Goal: Communication & Community: Connect with others

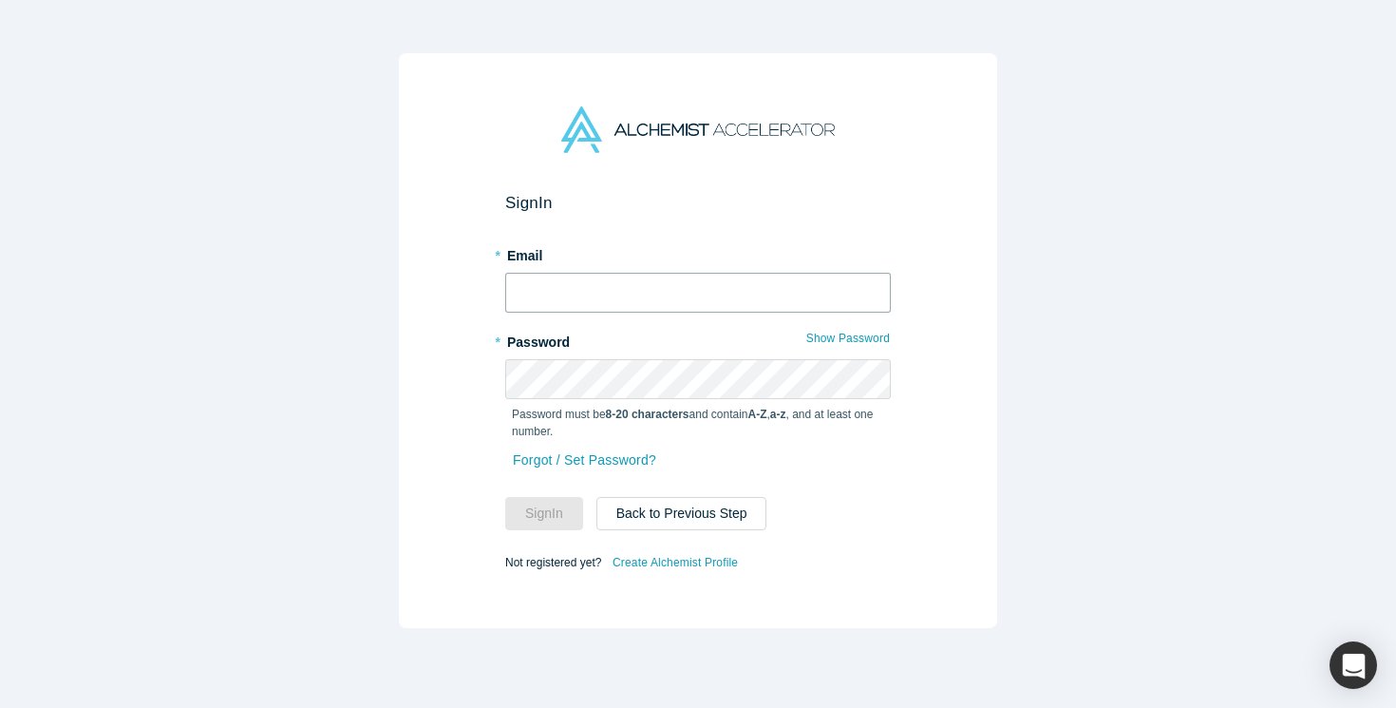
type input "[EMAIL_ADDRESS][DOMAIN_NAME]"
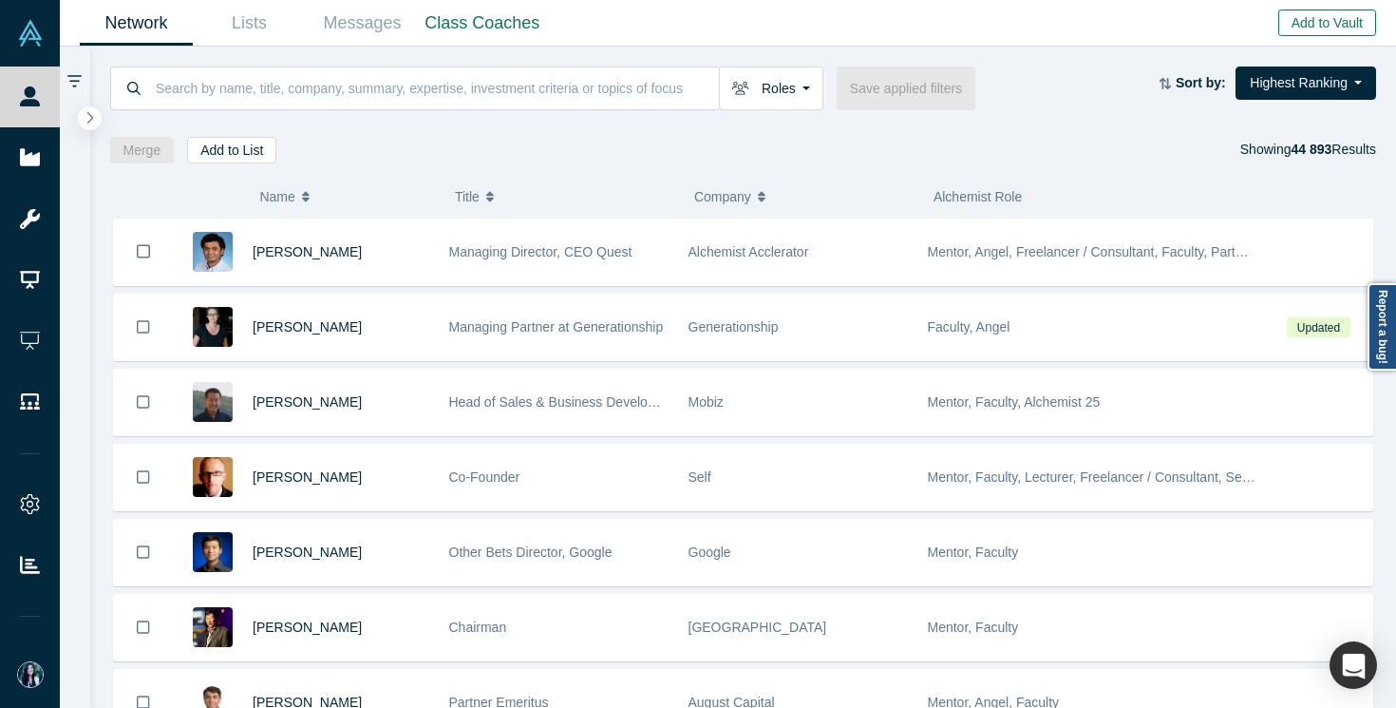
click at [1297, 18] on button "Add to Vault" at bounding box center [1327, 22] width 98 height 27
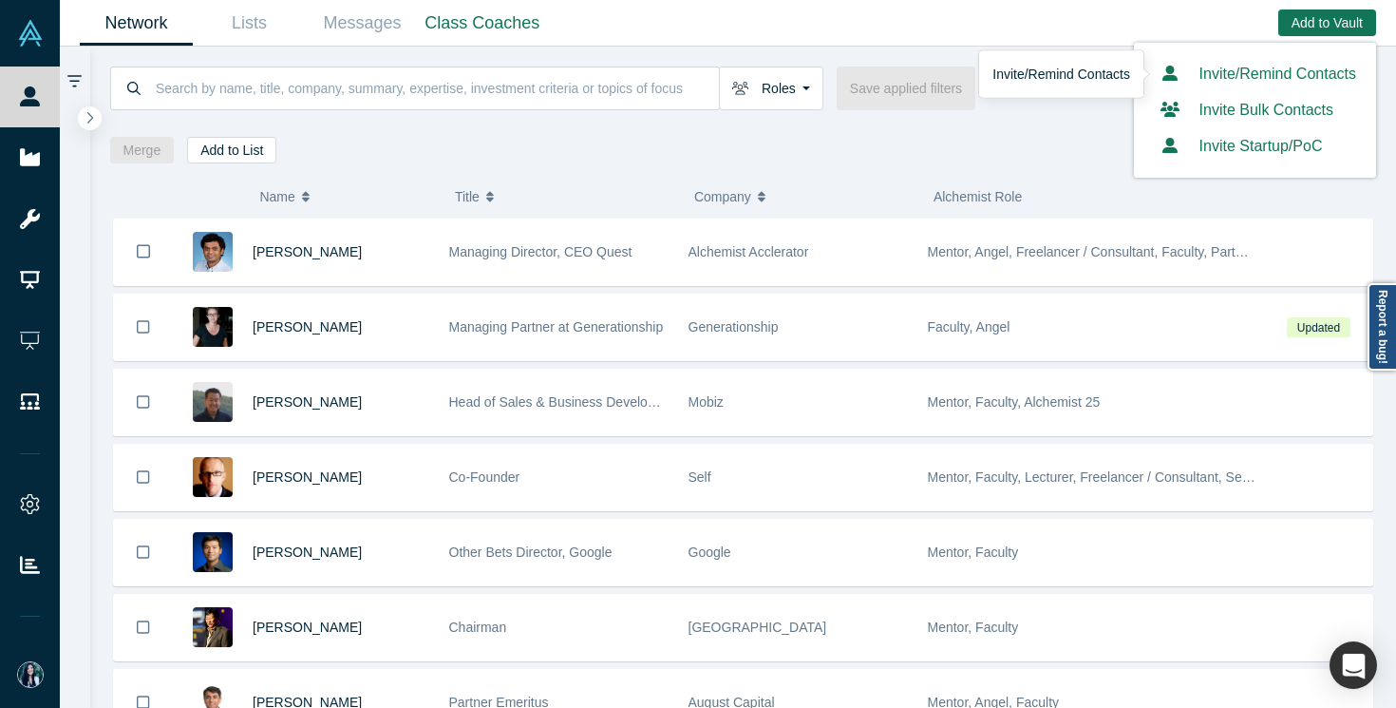
click at [1230, 74] on link "Invite/Remind Contacts" at bounding box center [1255, 74] width 202 height 16
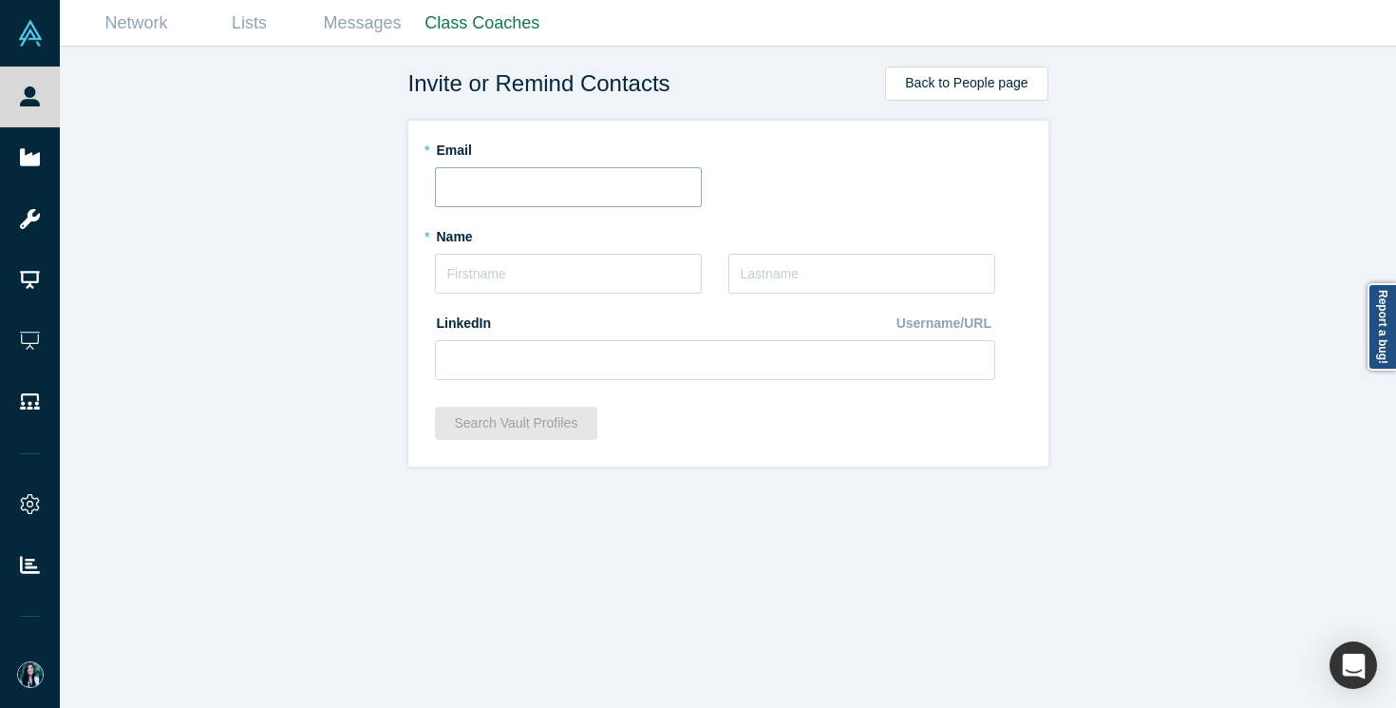
click at [632, 189] on input "text" at bounding box center [568, 187] width 267 height 40
paste input "[EMAIL_ADDRESS][DOMAIN_NAME]"
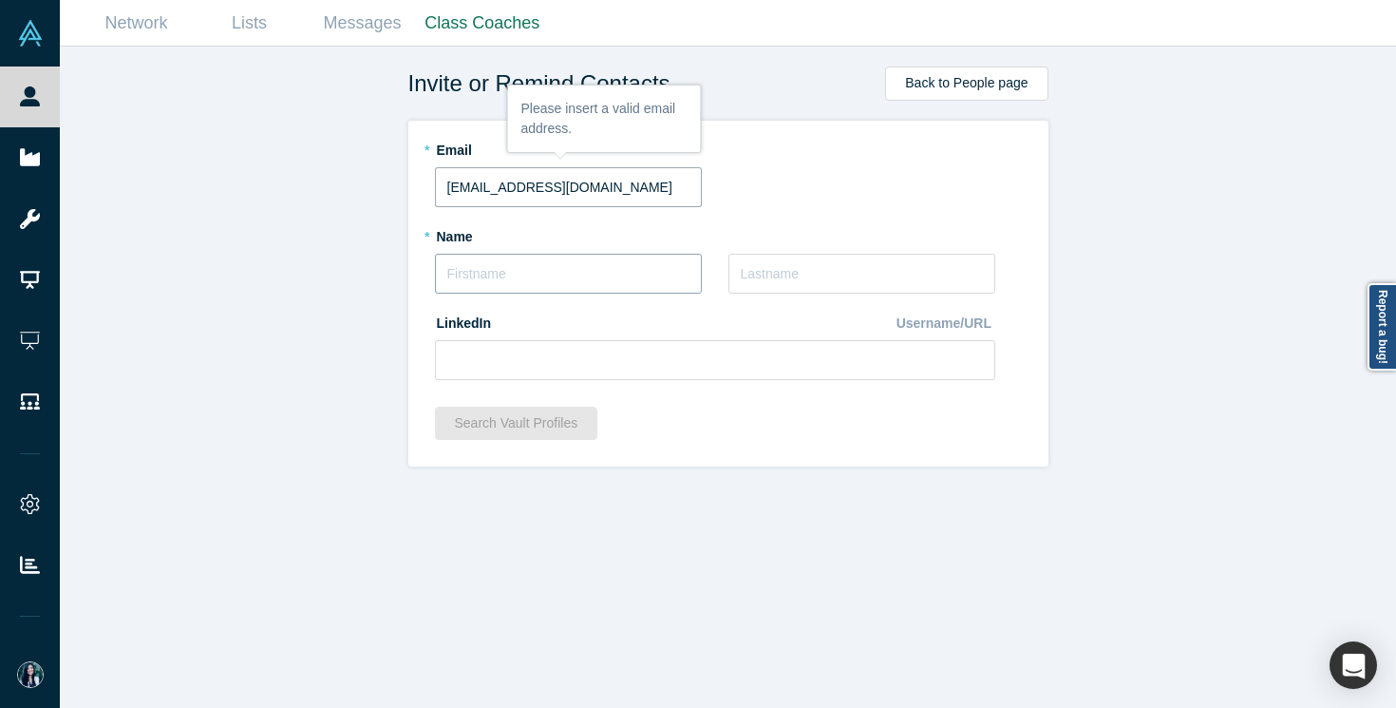
type input "[EMAIL_ADDRESS][DOMAIN_NAME]"
click at [566, 280] on input "text" at bounding box center [568, 274] width 267 height 40
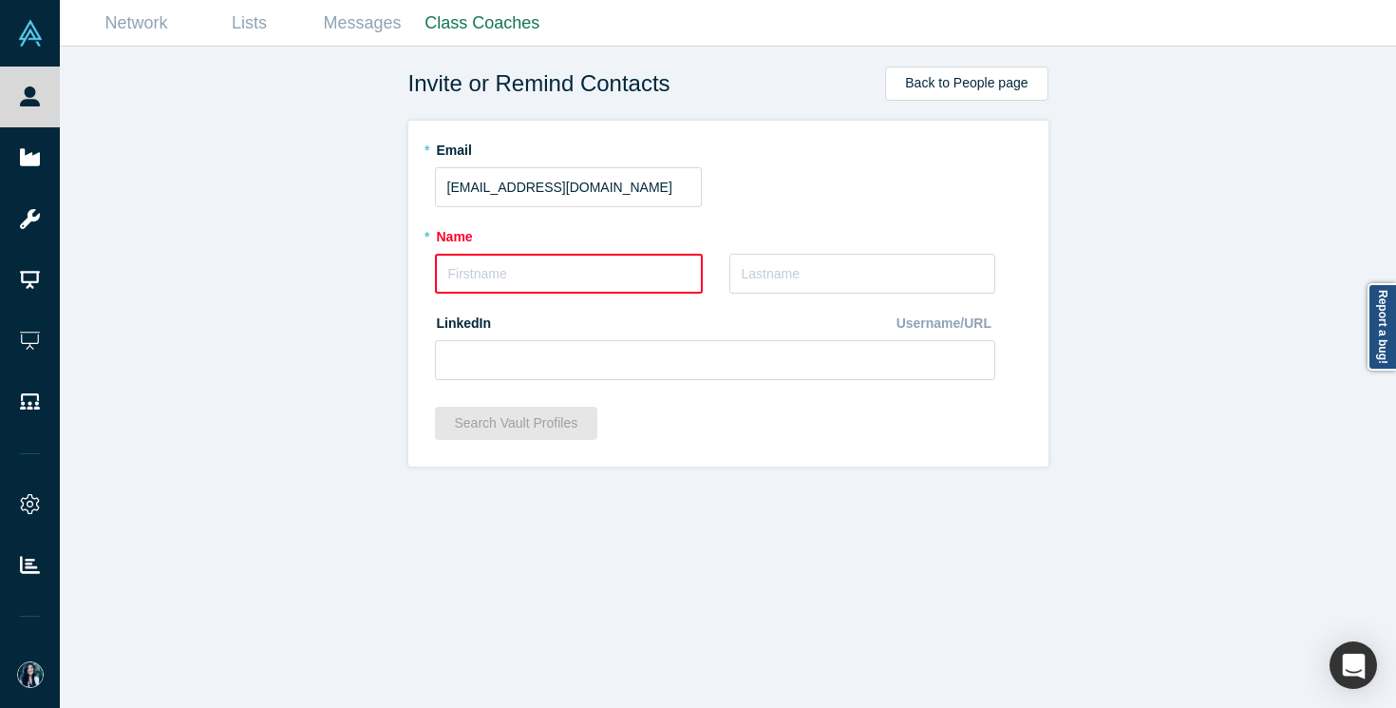
click at [724, 260] on div "* Name * Last Name" at bounding box center [715, 263] width 560 height 86
click at [601, 265] on input "text" at bounding box center [569, 274] width 268 height 40
paste input "[PERSON_NAME]"
drag, startPoint x: 500, startPoint y: 277, endPoint x: 571, endPoint y: 275, distance: 70.3
click at [570, 275] on input "[PERSON_NAME]" at bounding box center [568, 274] width 267 height 40
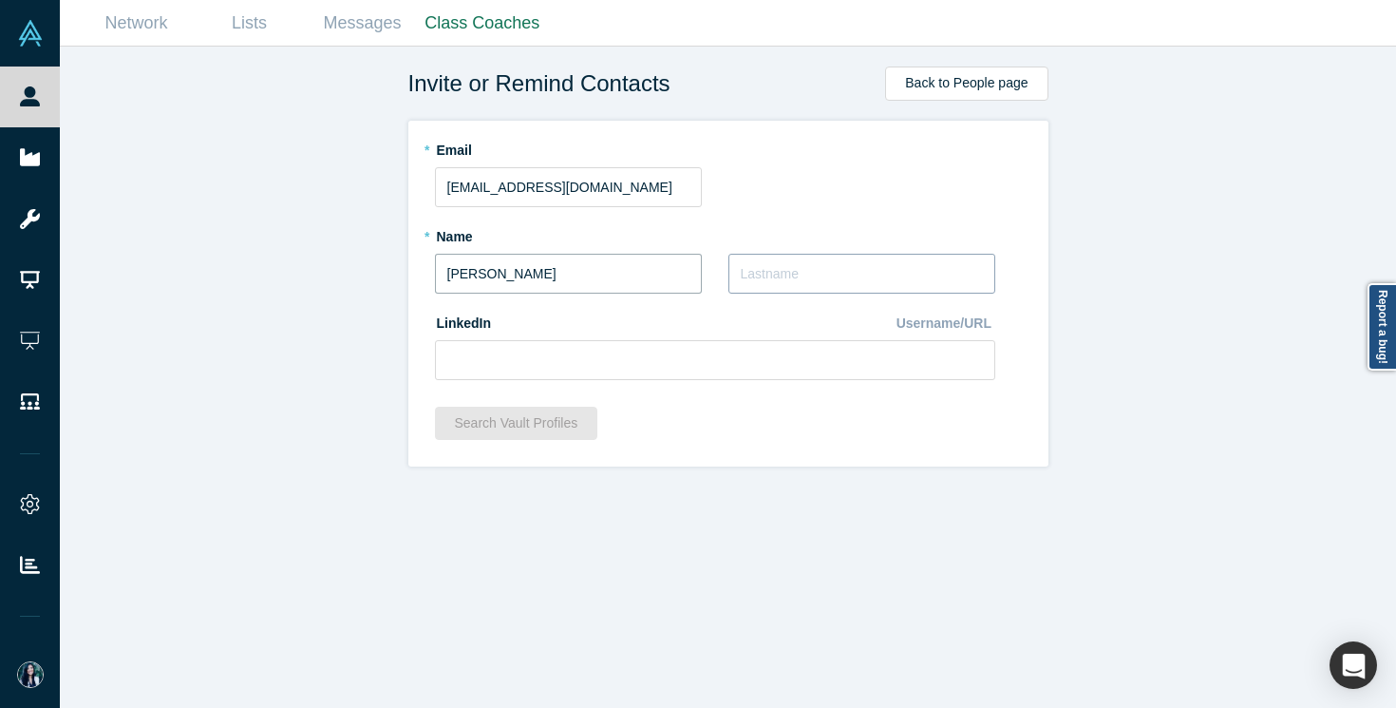
type input "[PERSON_NAME]"
click at [784, 279] on input "text" at bounding box center [861, 274] width 267 height 40
paste input "[PERSON_NAME]"
type input "[PERSON_NAME]"
drag, startPoint x: 552, startPoint y: 269, endPoint x: 498, endPoint y: 269, distance: 54.1
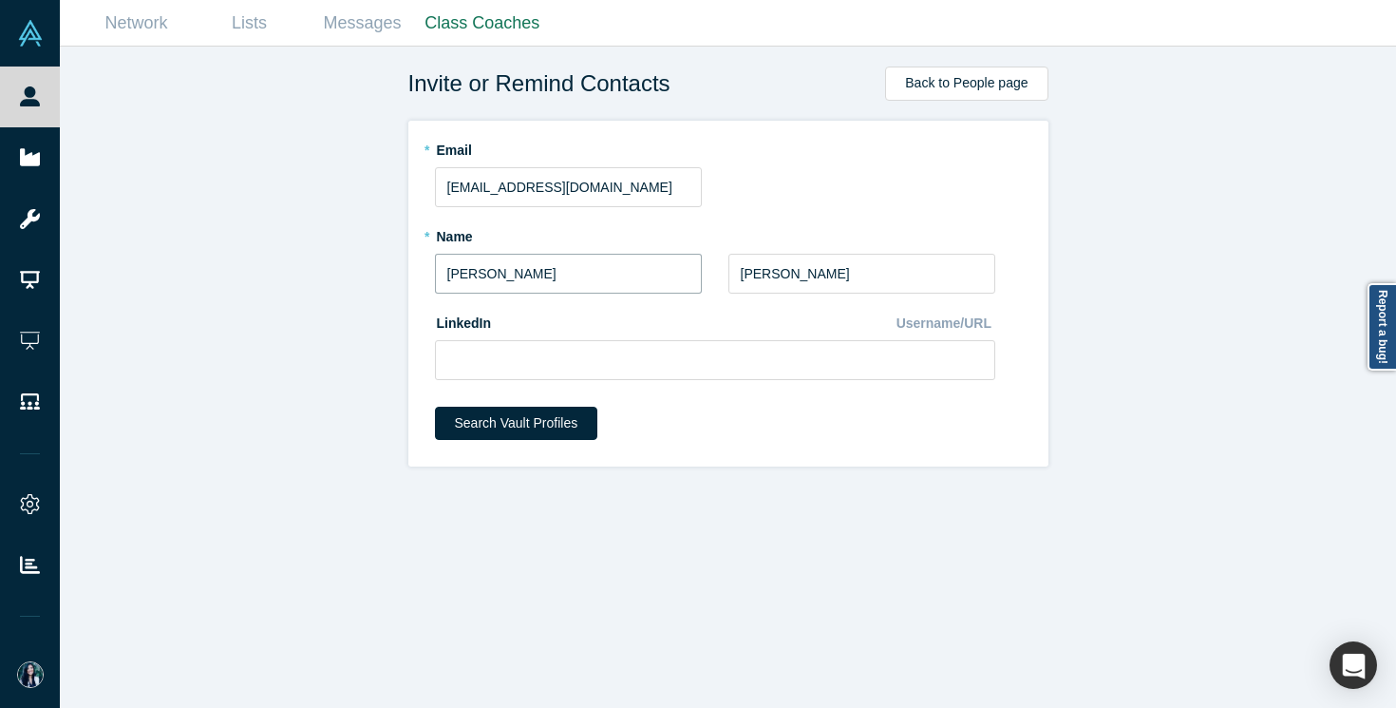
click at [498, 269] on input "[PERSON_NAME]" at bounding box center [568, 274] width 267 height 40
type input "[GEOGRAPHIC_DATA]"
click at [526, 359] on input at bounding box center [715, 360] width 560 height 40
paste input "[URL][DOMAIN_NAME][PERSON_NAME]"
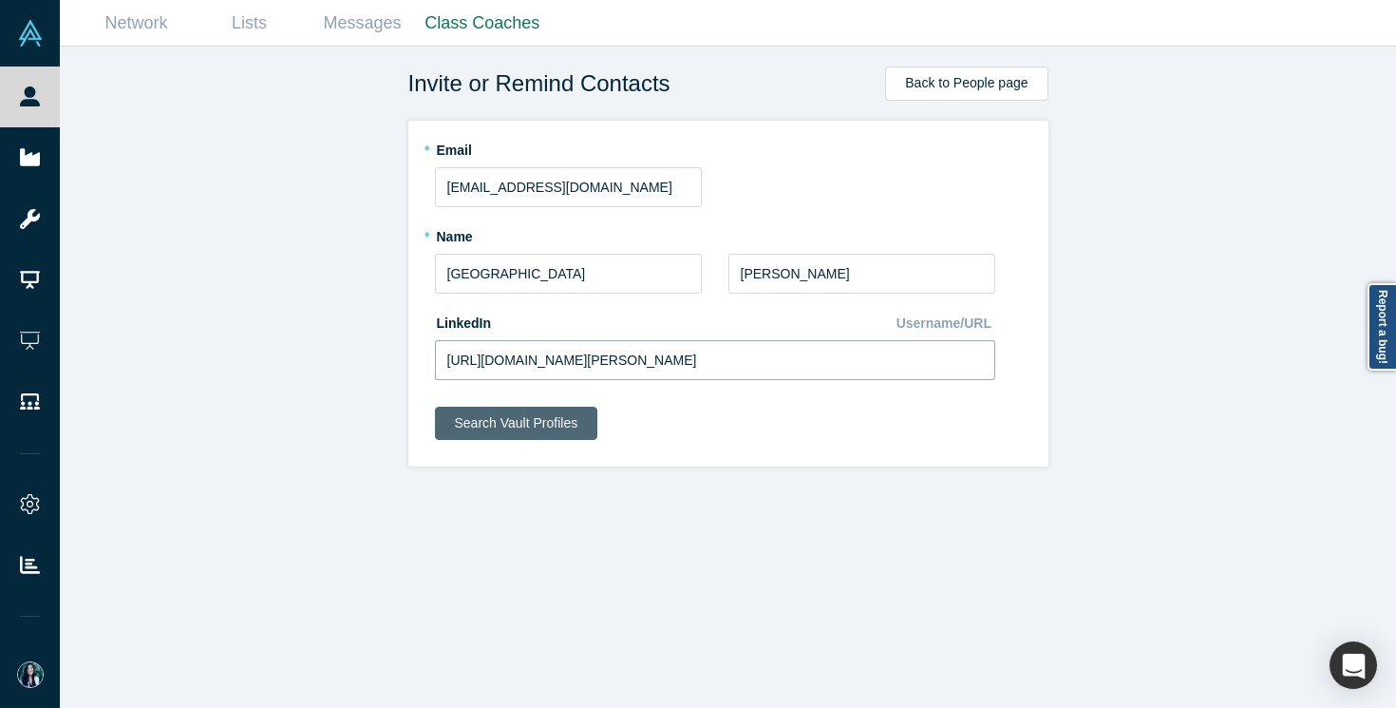
type input "[URL][DOMAIN_NAME][PERSON_NAME]"
click at [562, 430] on button "Search Vault Profiles" at bounding box center [516, 422] width 163 height 33
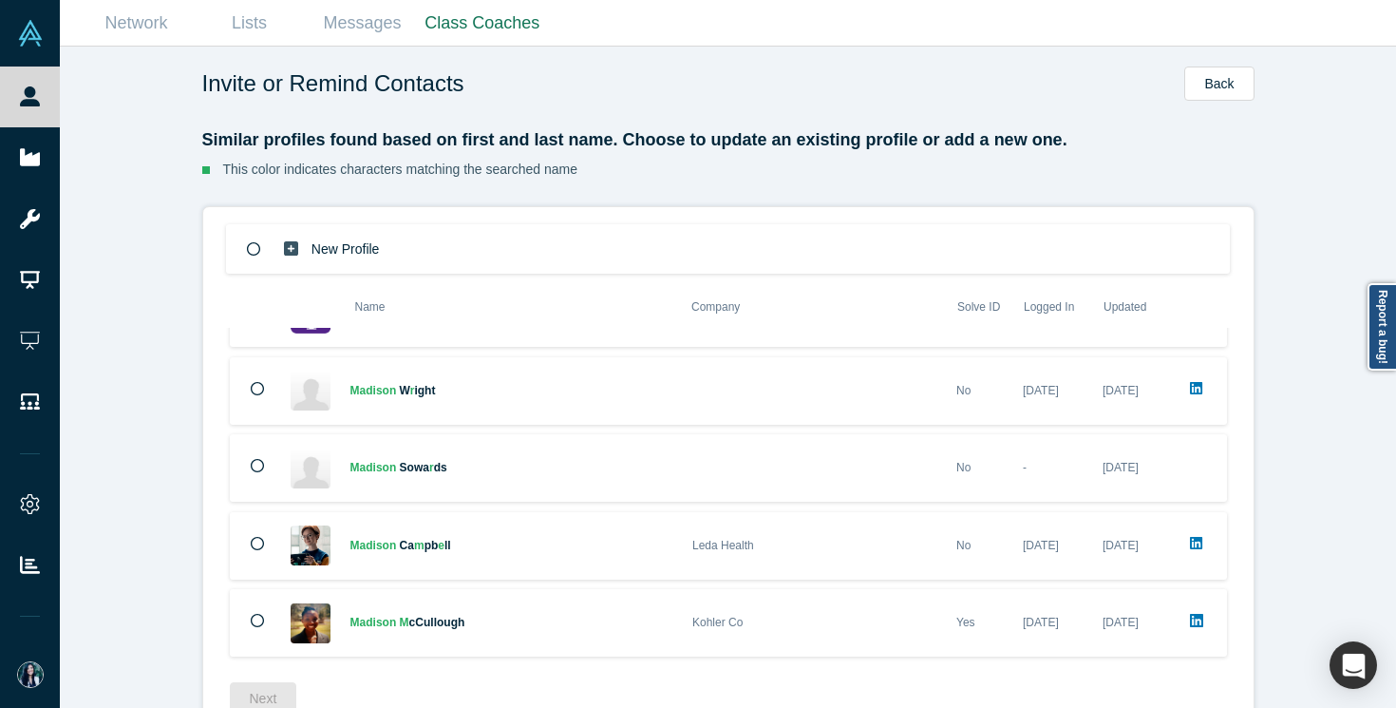
scroll to position [48, 0]
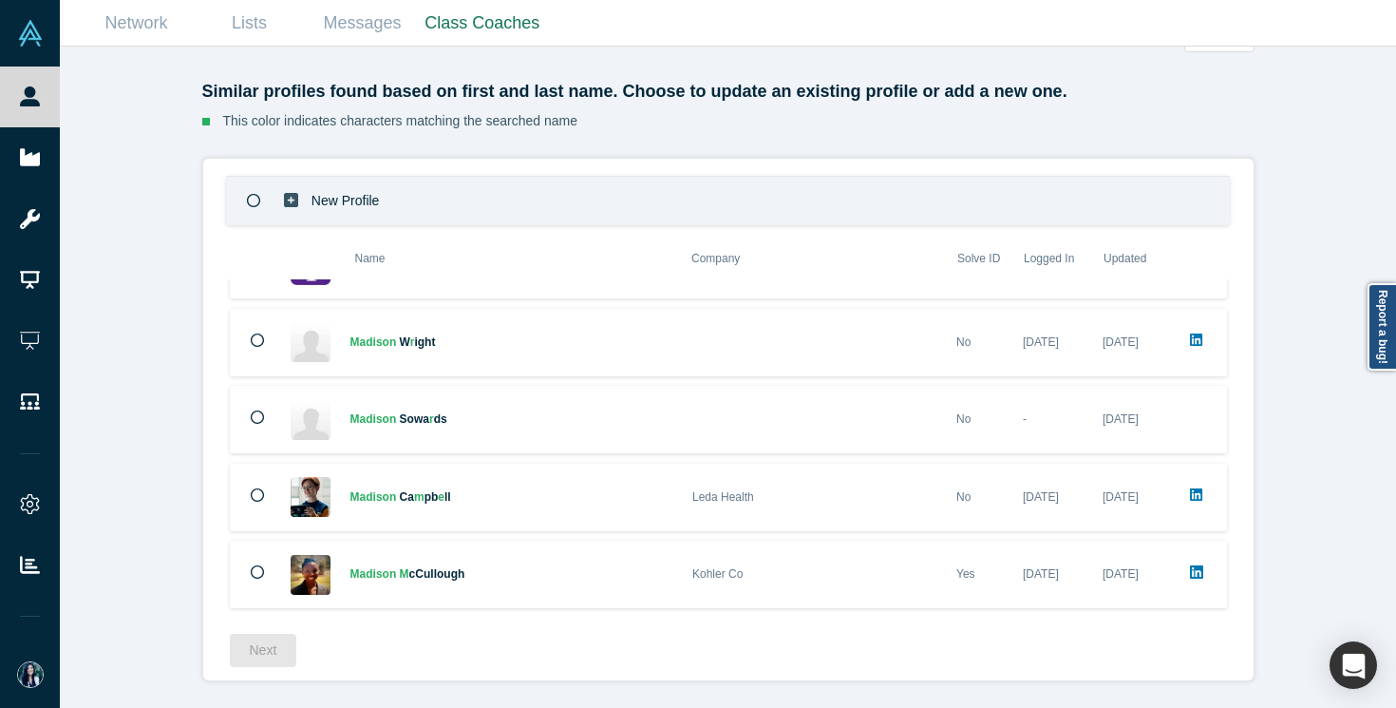
click at [376, 192] on p "New Profile" at bounding box center [345, 201] width 68 height 66
click at [268, 639] on button "Next" at bounding box center [263, 649] width 67 height 33
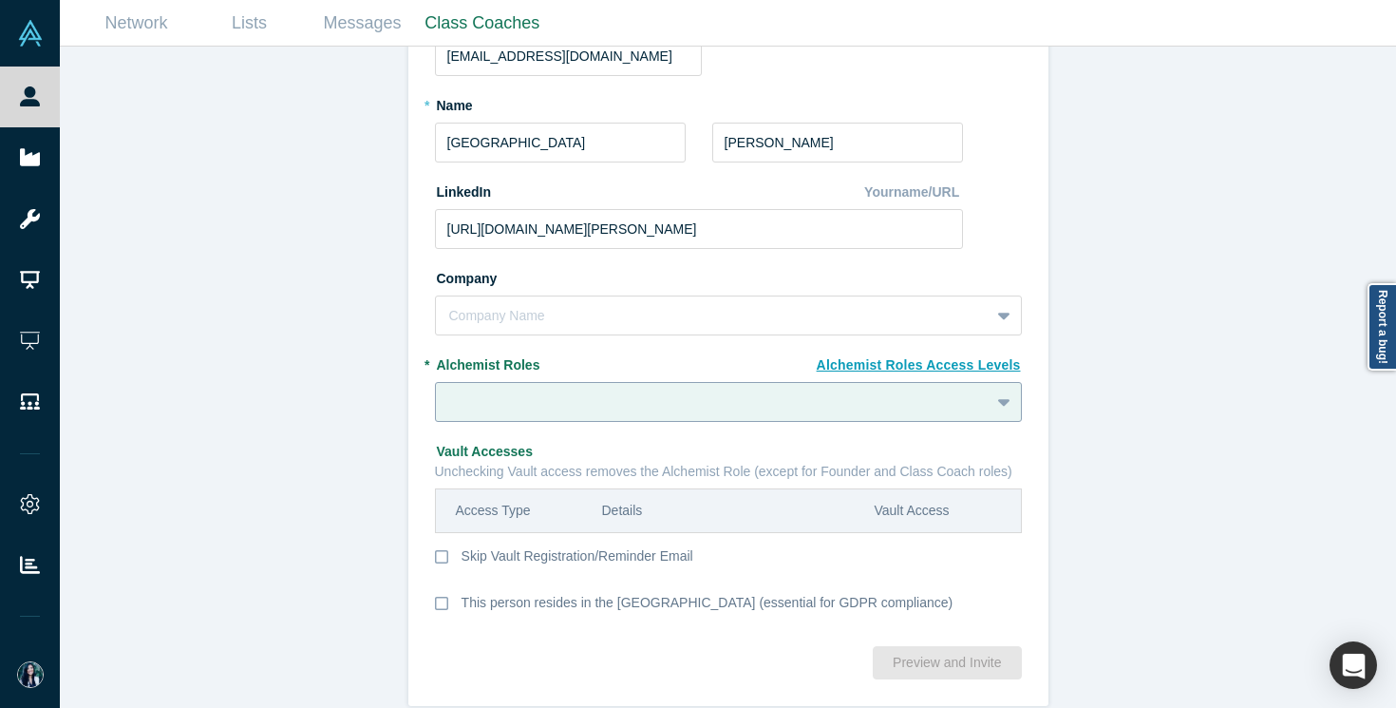
scroll to position [222, 0]
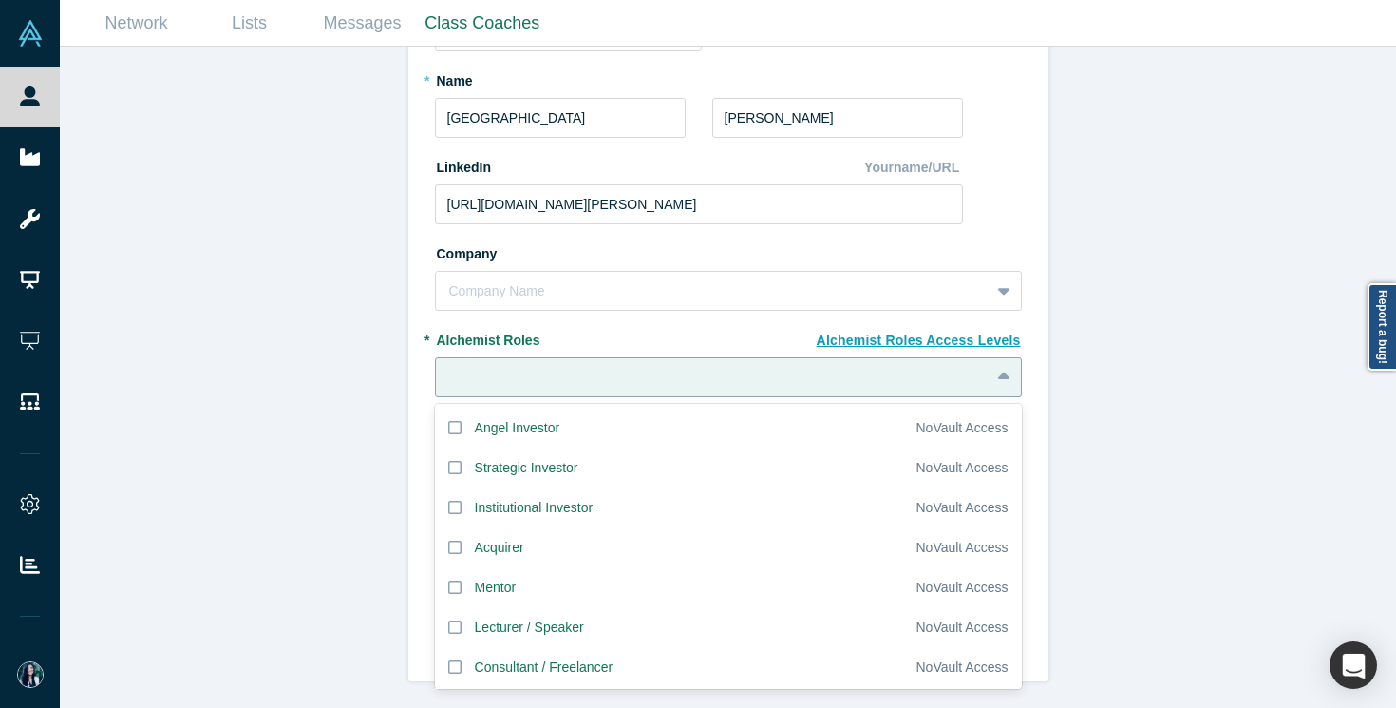
click at [531, 382] on div at bounding box center [712, 378] width 527 height 24
click at [489, 577] on div "Mentor" at bounding box center [496, 587] width 42 height 20
click at [0, 0] on input "Mentor" at bounding box center [0, 0] width 0 height 0
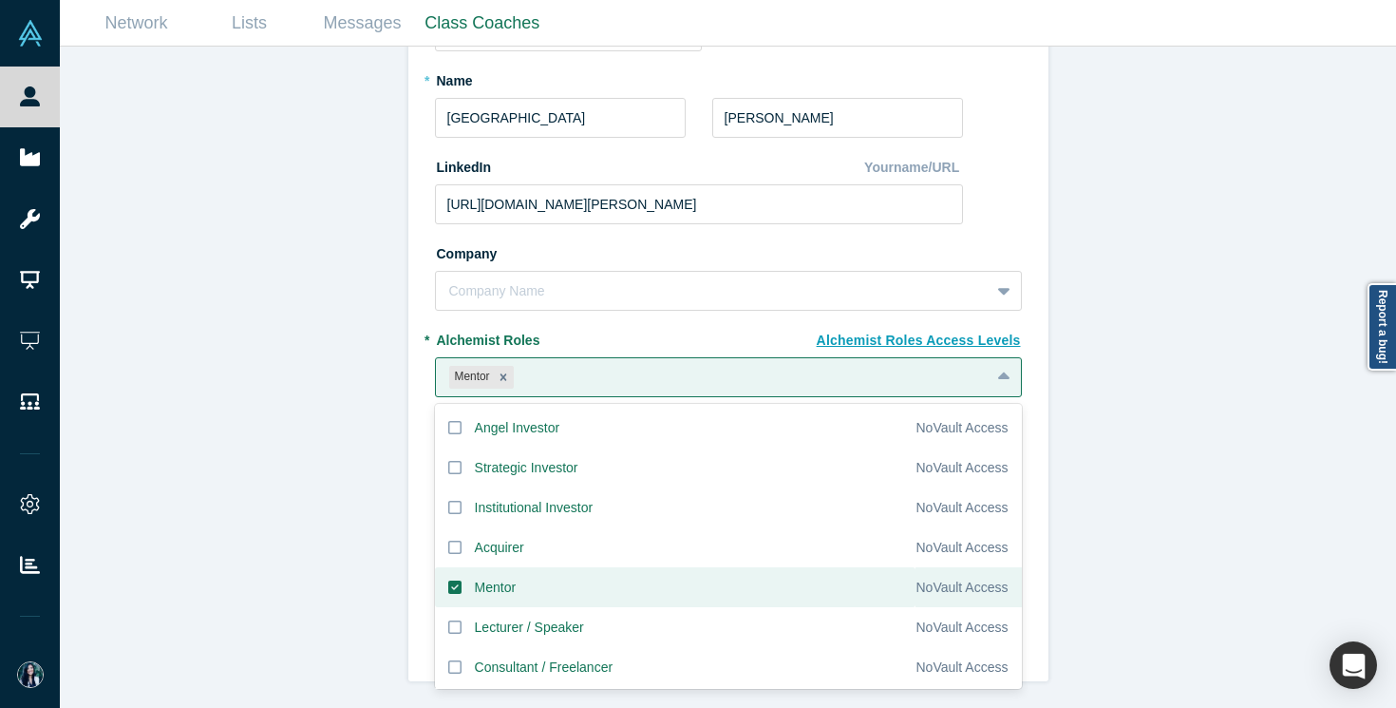
click at [374, 583] on div "Invite or Remind Contacts Back New Profile: [PERSON_NAME] * Email [PERSON_NAME]…" at bounding box center [728, 377] width 1336 height 661
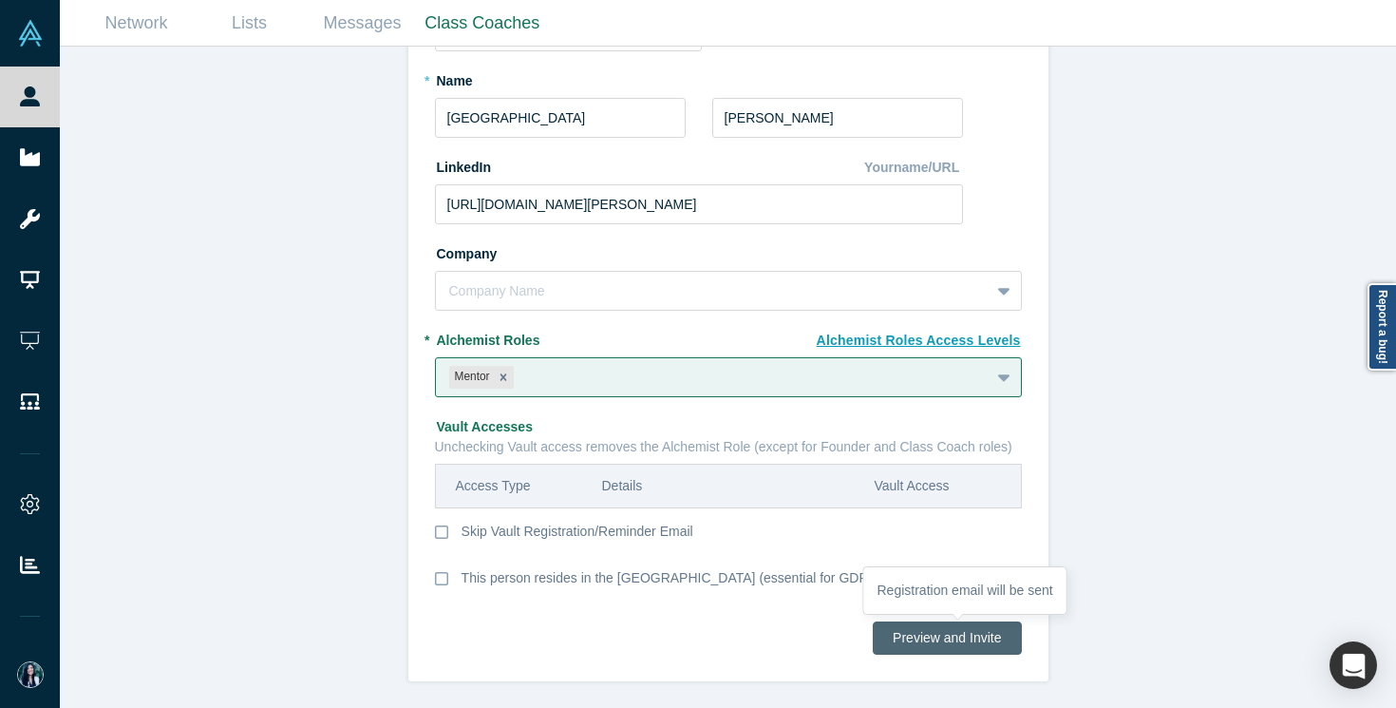
click at [921, 630] on button "Preview and Invite" at bounding box center [947, 637] width 148 height 33
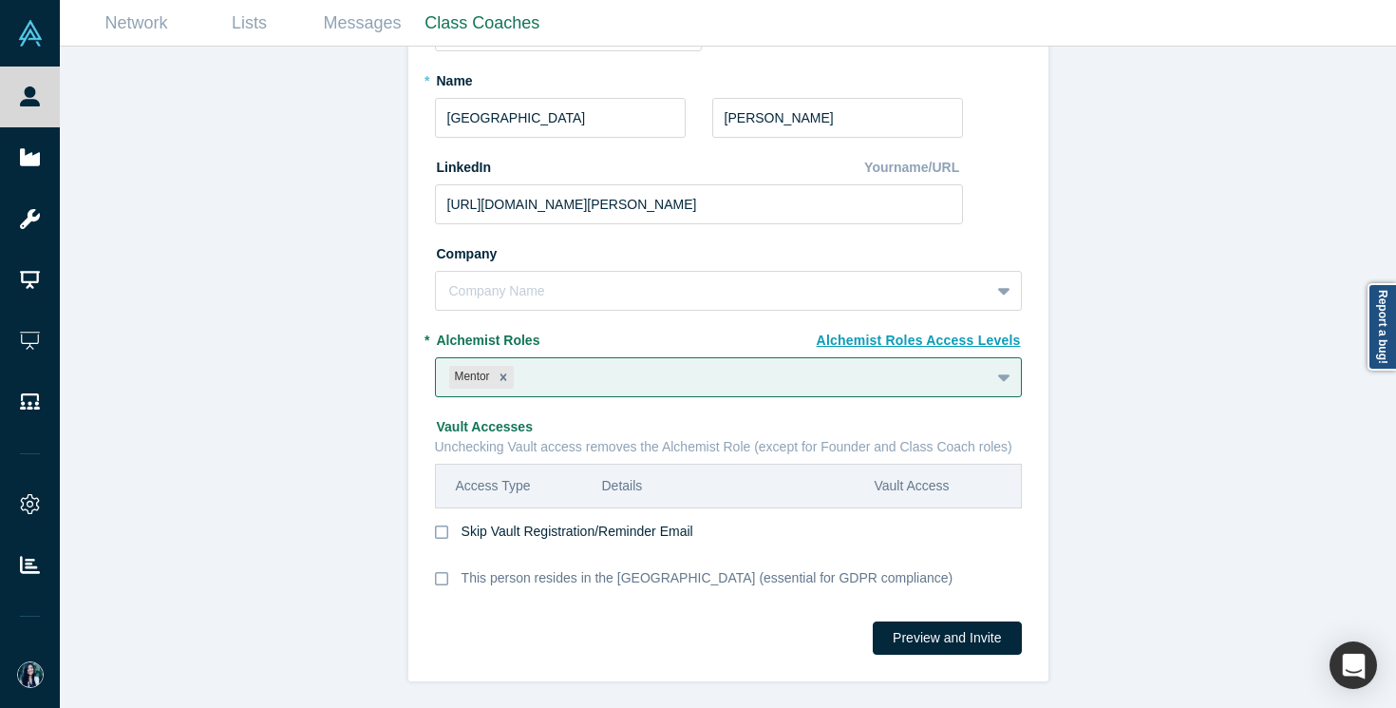
scroll to position [0, 0]
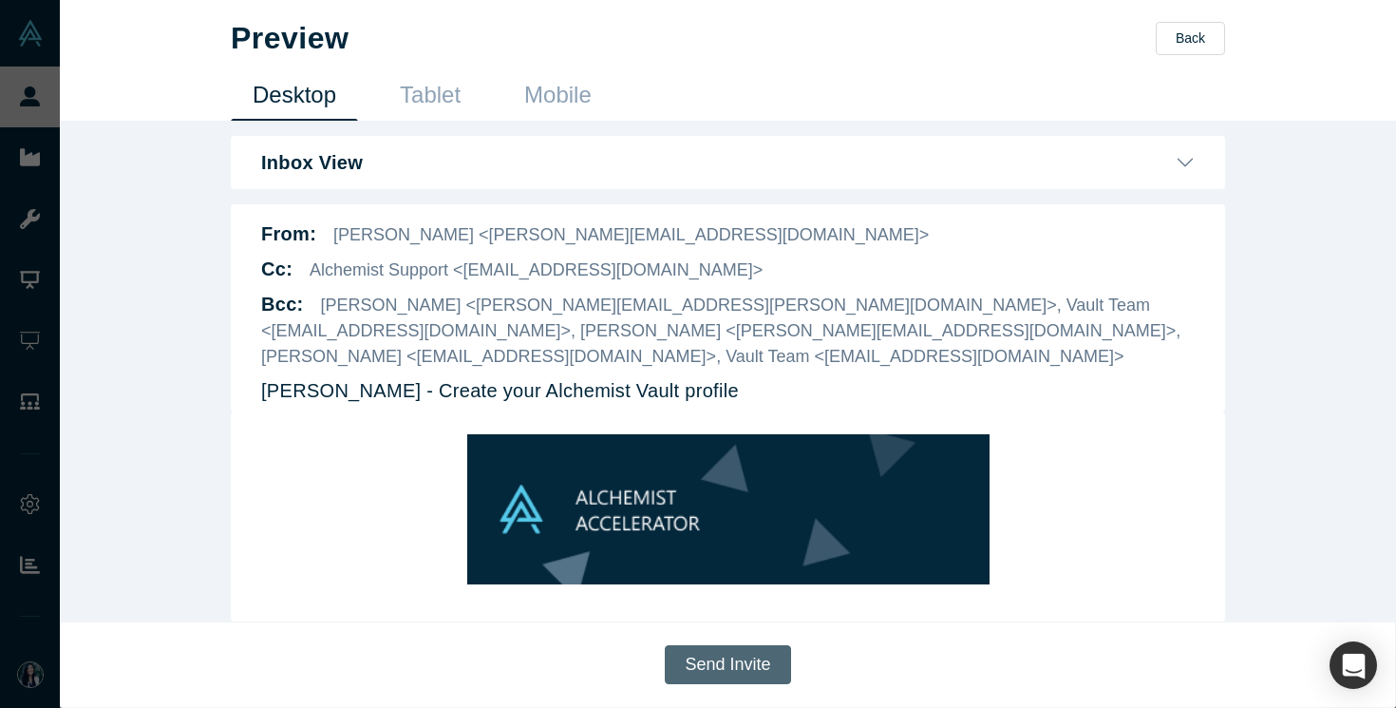
click at [742, 660] on button "Send Invite" at bounding box center [727, 664] width 125 height 39
